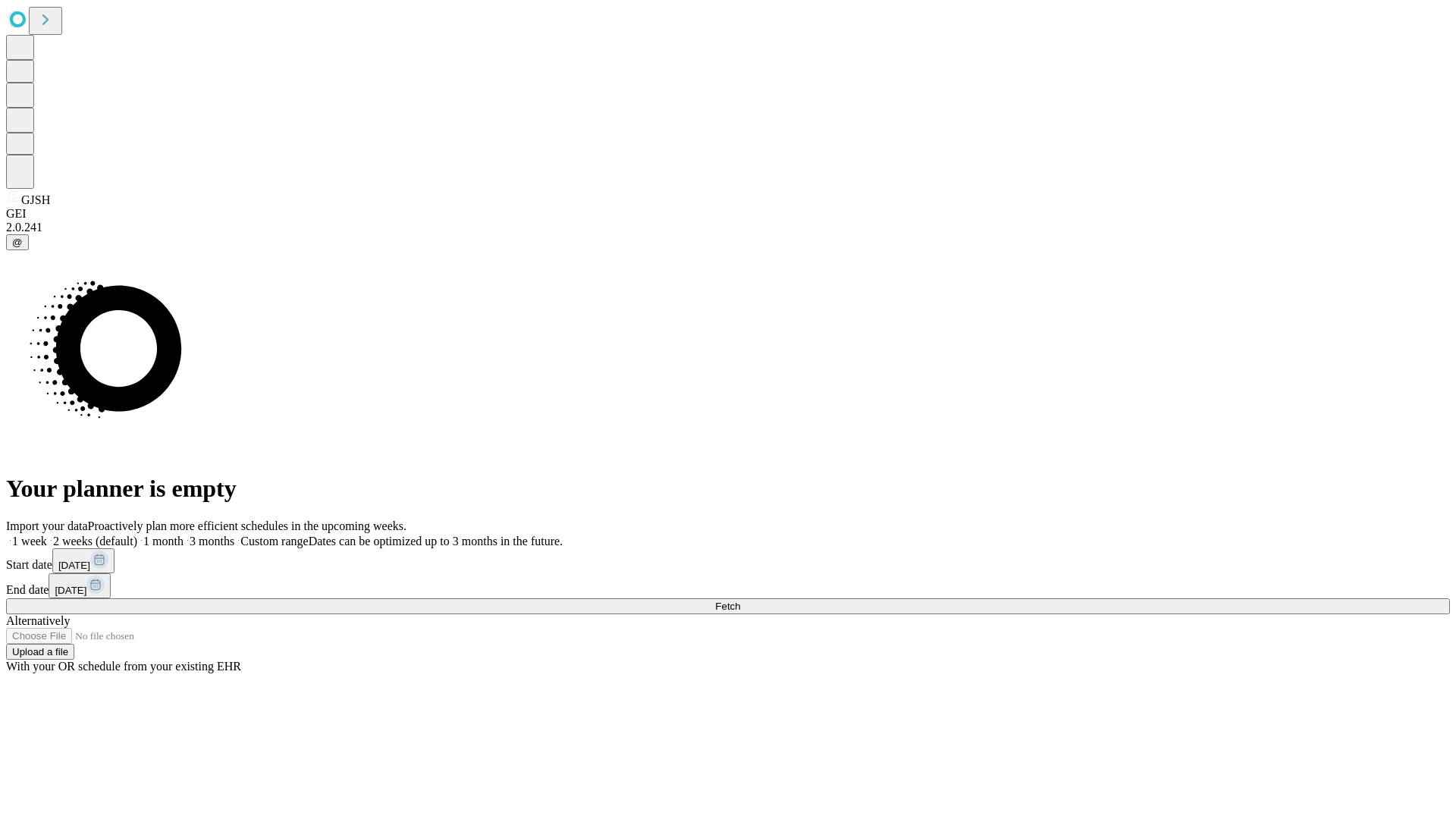
click at [740, 600] on span "Fetch" at bounding box center [728, 605] width 25 height 11
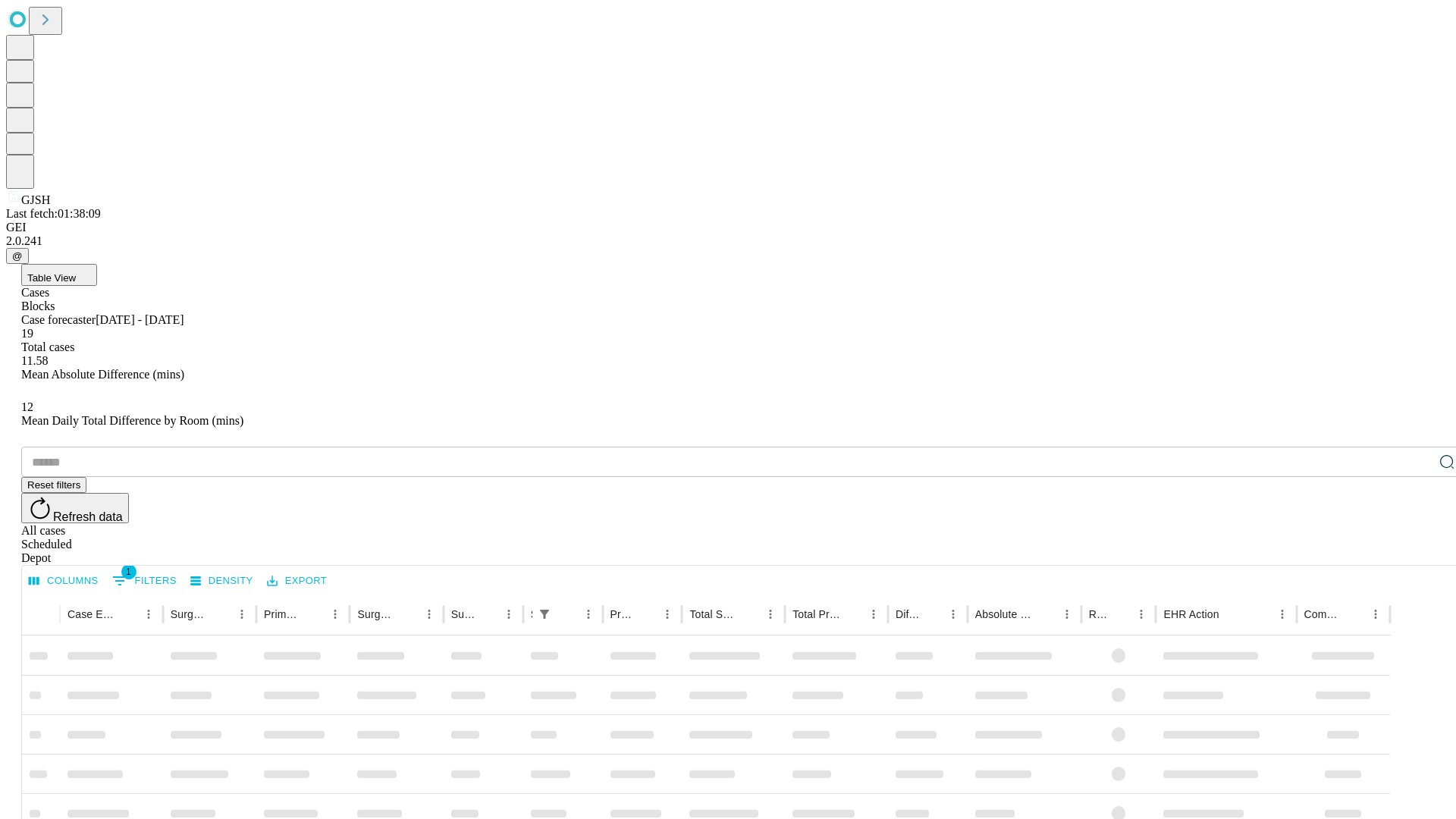
click at [76, 272] on span "Table View" at bounding box center [51, 277] width 49 height 11
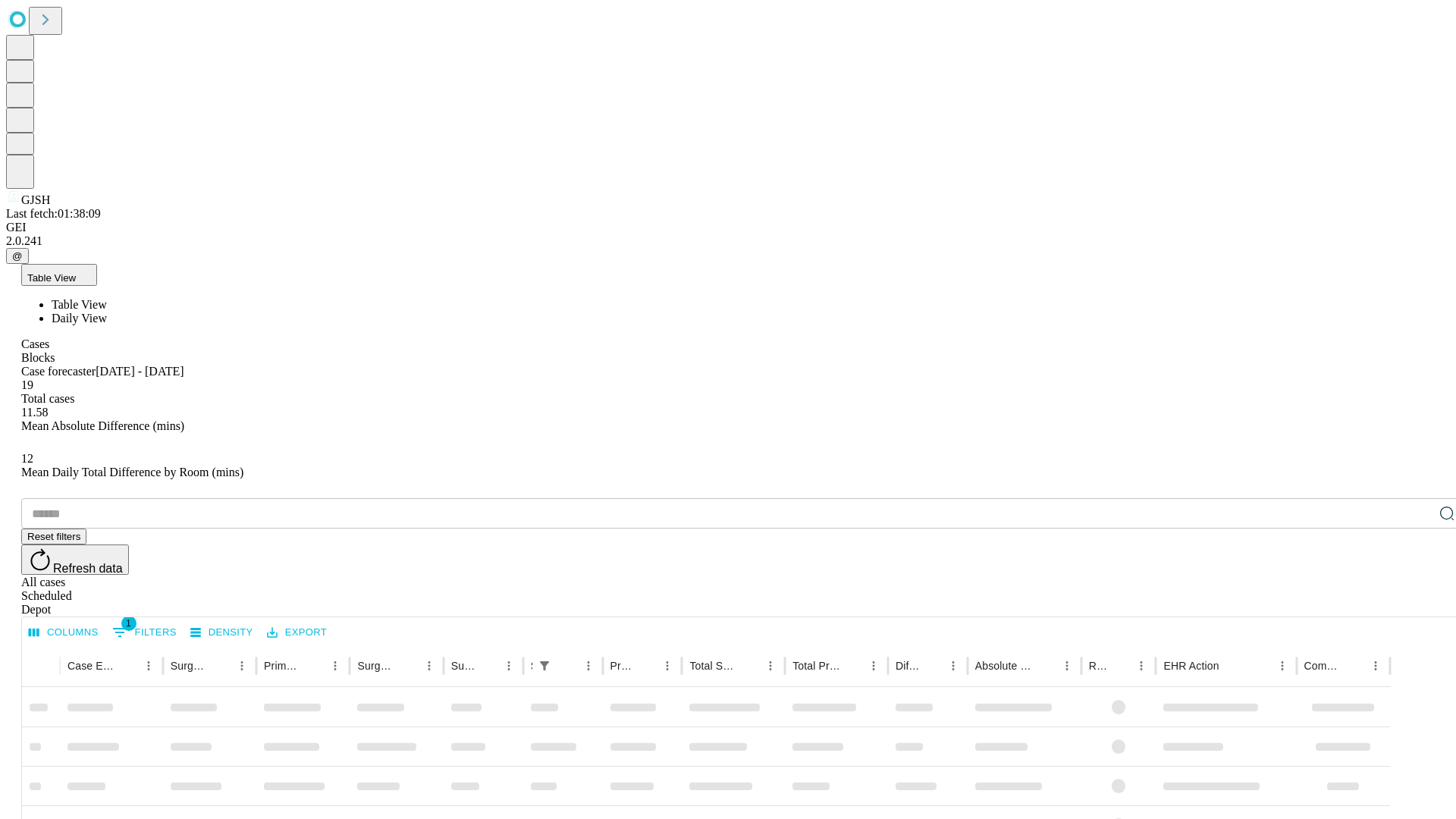
click at [107, 312] on span "Daily View" at bounding box center [80, 318] width 56 height 13
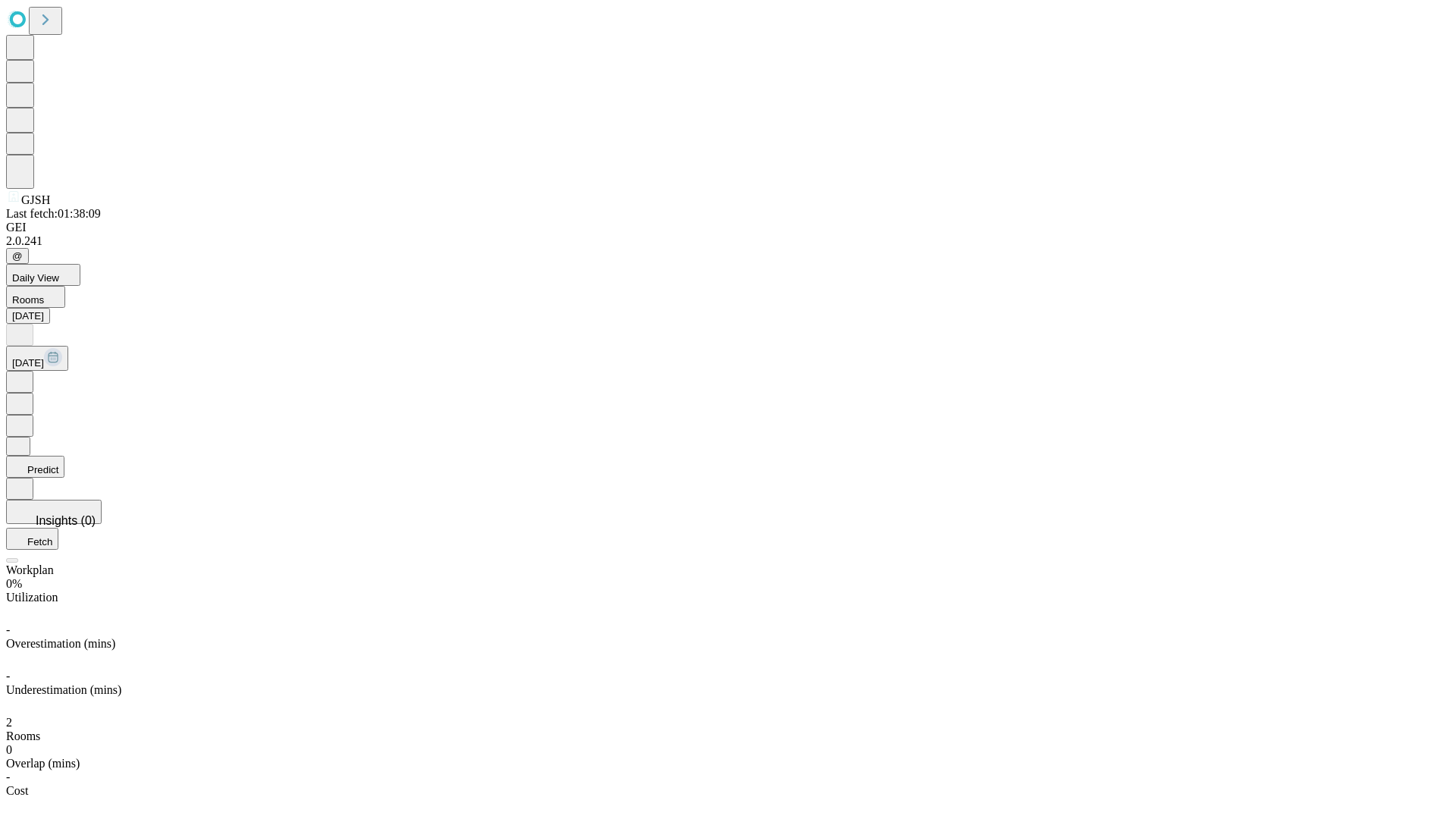
click at [65, 456] on button "Predict" at bounding box center [35, 467] width 59 height 22
